Goal: Task Accomplishment & Management: Use online tool/utility

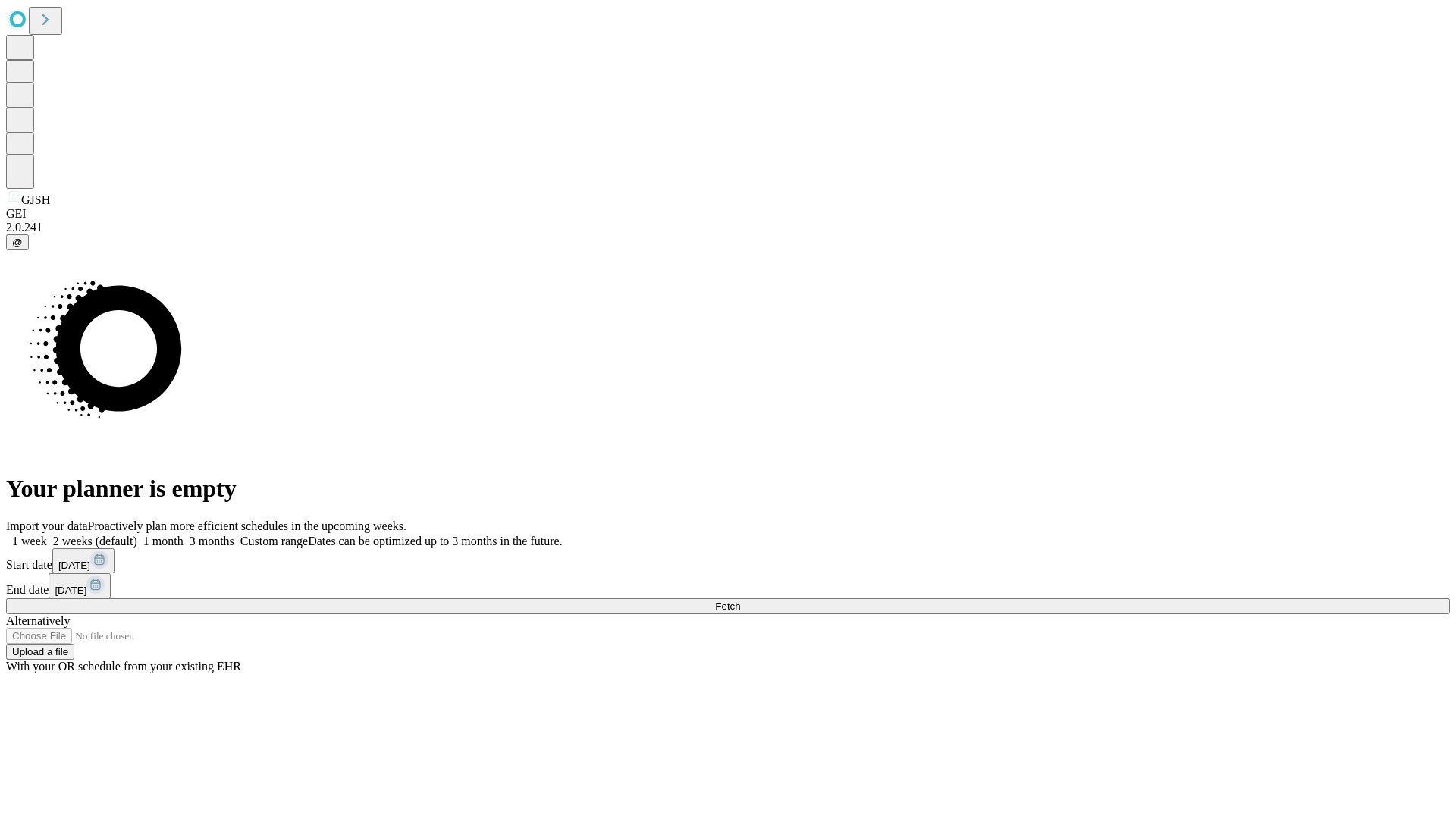
click at [741, 600] on span "Fetch" at bounding box center [728, 606] width 25 height 11
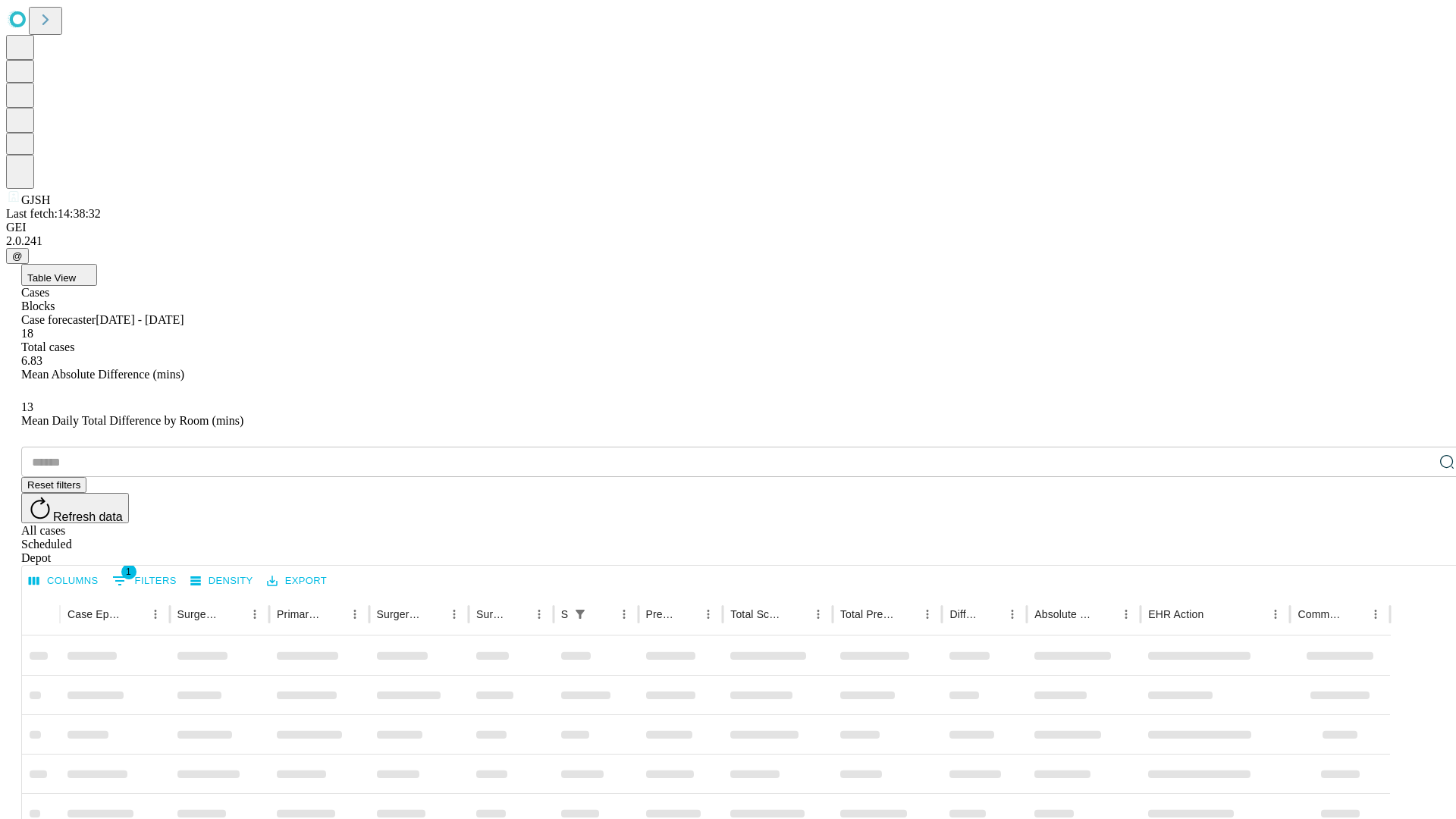
click at [1417, 551] on div "Depot" at bounding box center [743, 557] width 1444 height 13
